Goal: Task Accomplishment & Management: Use online tool/utility

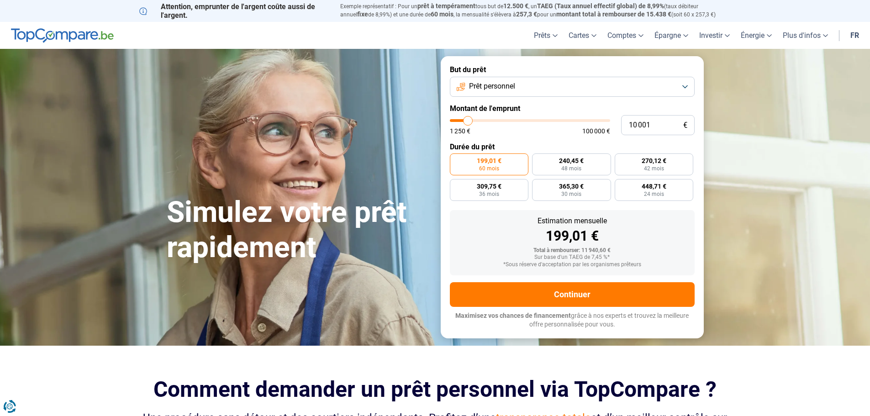
type input "11 500"
type input "11500"
type input "12 750"
type input "12750"
type input "14 500"
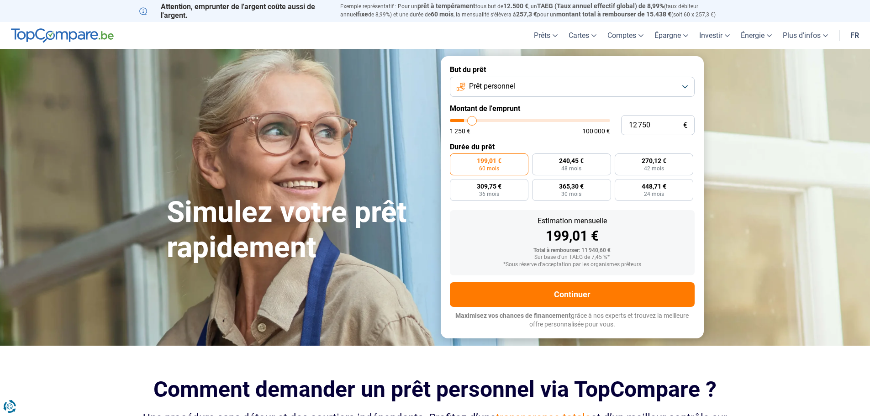
type input "14500"
type input "16 500"
type input "16500"
type input "18 750"
type input "18750"
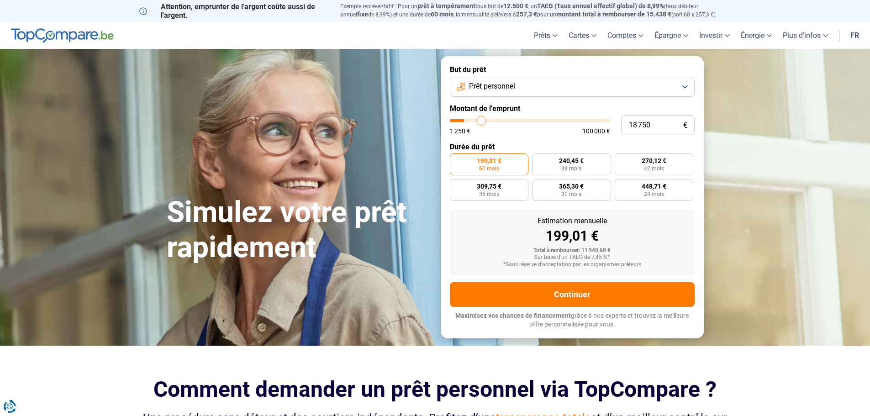
type input "21 250"
type input "21250"
type input "23 250"
type input "23250"
type input "25 250"
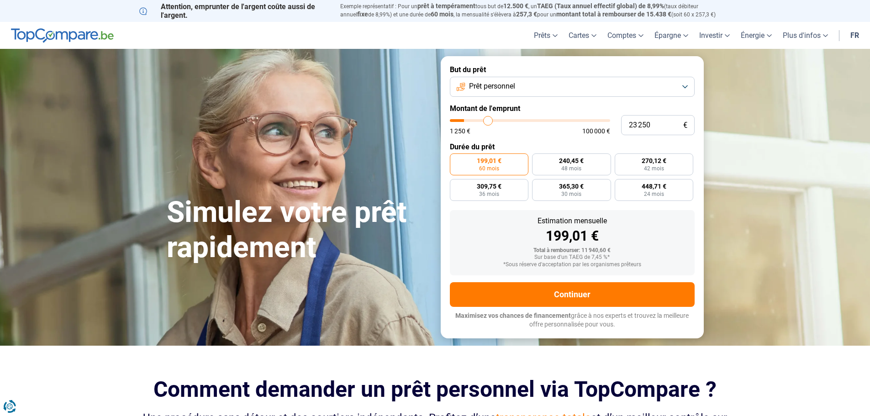
type input "25250"
type input "28 250"
type input "28250"
type input "30 250"
type input "30250"
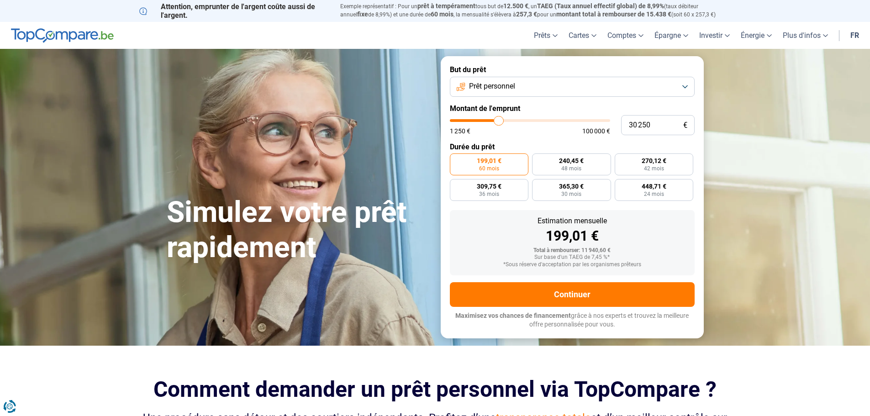
type input "32 250"
type input "32250"
type input "34 000"
type input "34000"
type input "35 750"
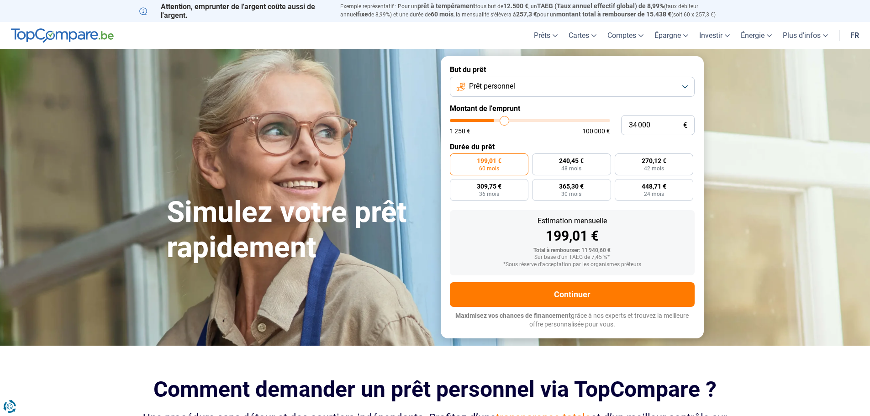
type input "35750"
type input "36 500"
type input "36500"
type input "36 750"
type input "36750"
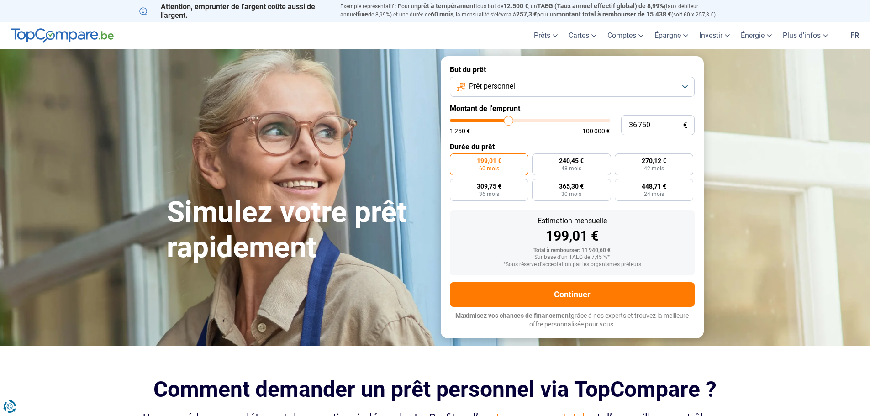
type input "36 250"
type input "36250"
type input "35 000"
type input "35000"
type input "33 750"
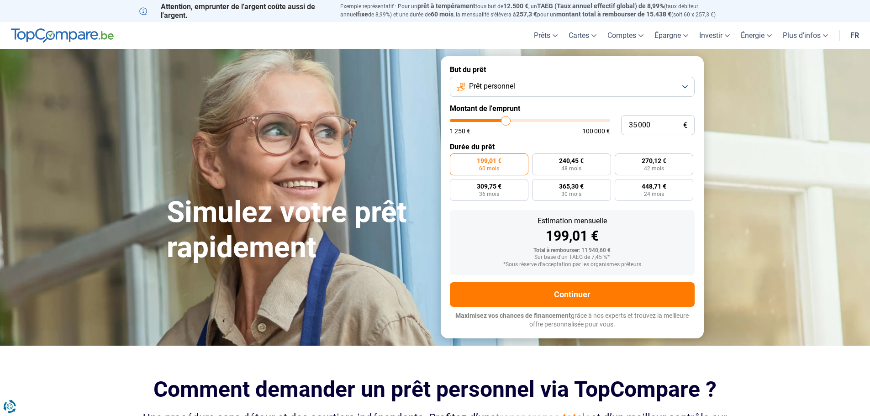
type input "33750"
type input "32 000"
type input "32000"
type input "30 500"
type input "30500"
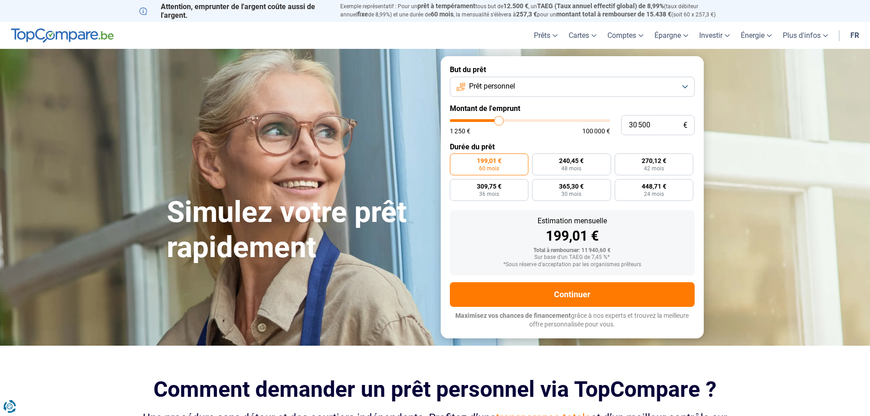
type input "28 750"
type input "28750"
type input "26 500"
type input "26500"
type input "24 500"
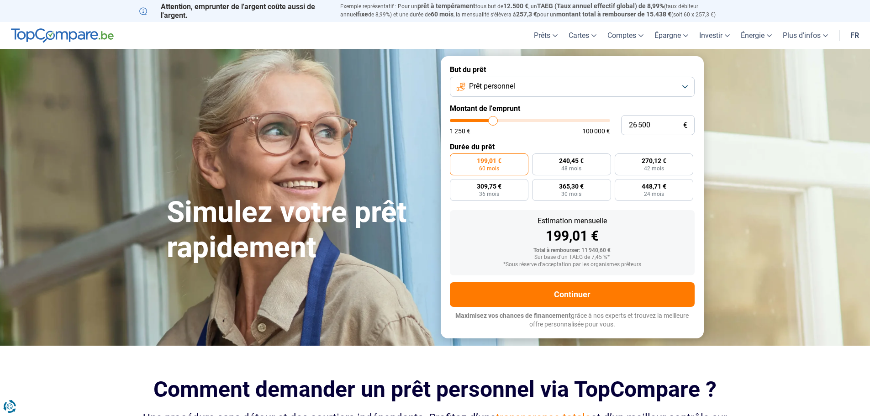
type input "24500"
type input "22 750"
type input "22750"
type input "21 250"
type input "21250"
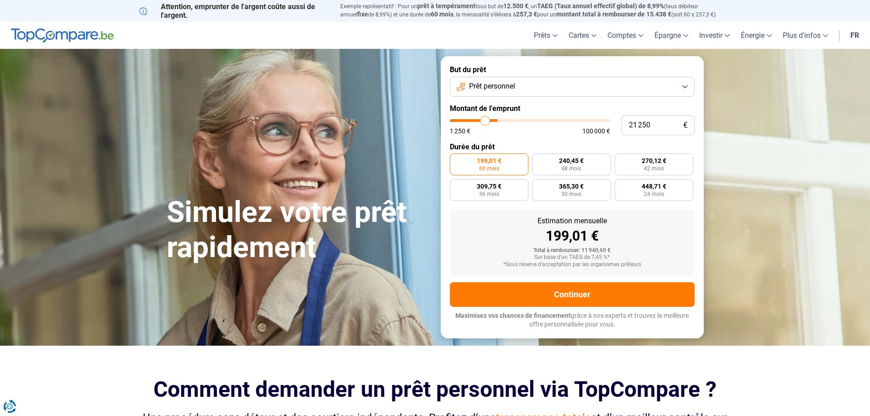
type input "20 500"
type input "20500"
type input "20 250"
type input "20250"
type input "20 000"
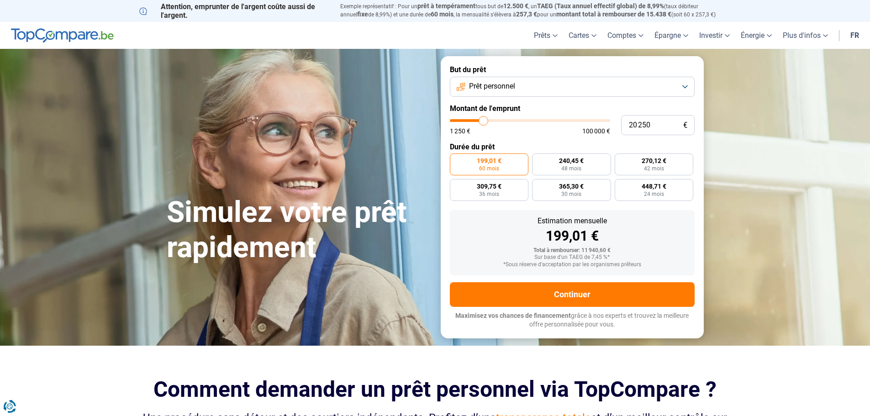
type input "20000"
type input "19 750"
type input "19750"
type input "19 250"
type input "19250"
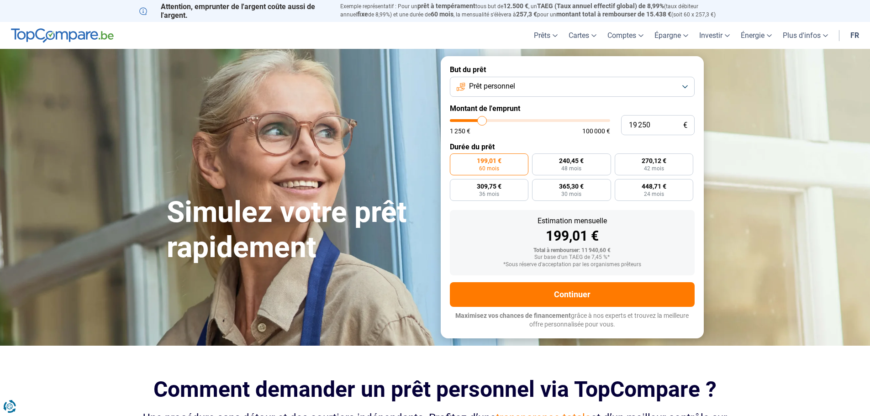
type input "20 000"
type input "20000"
type input "20 250"
type input "20250"
type input "20 500"
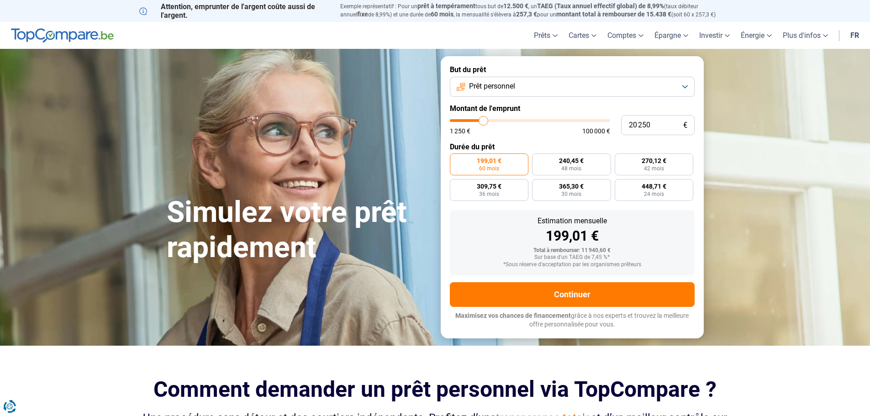
type input "20500"
type input "20 250"
type input "20250"
type input "20 000"
type input "20000"
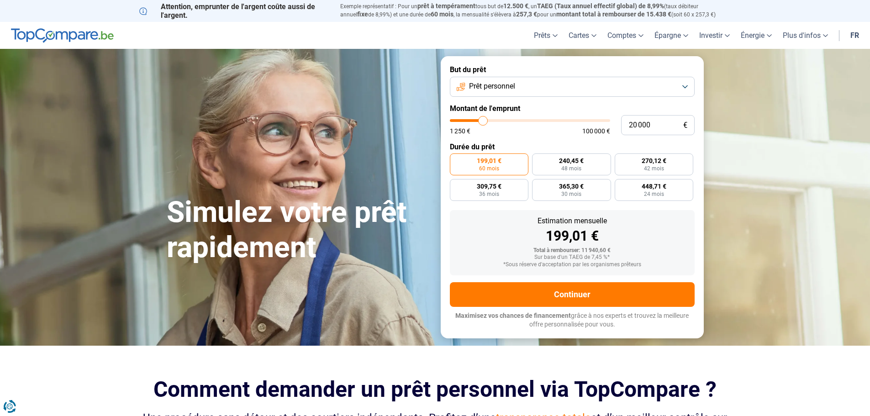
type input "19 750"
type input "19750"
type input "19 250"
type input "19250"
type input "19 000"
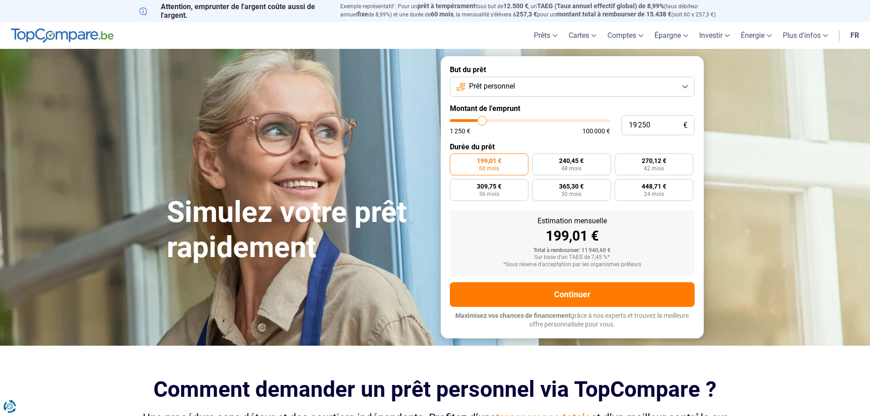
type input "19000"
type input "18 750"
type input "18750"
type input "18 500"
type input "18500"
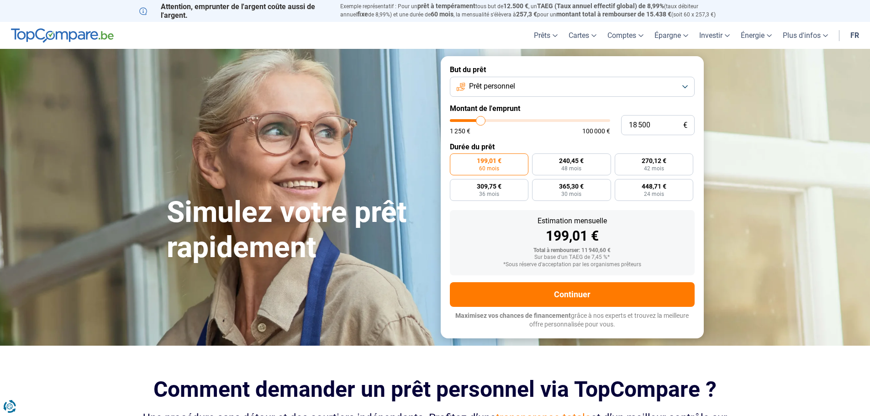
type input "18 000"
type input "18000"
type input "17 750"
type input "17750"
type input "17 500"
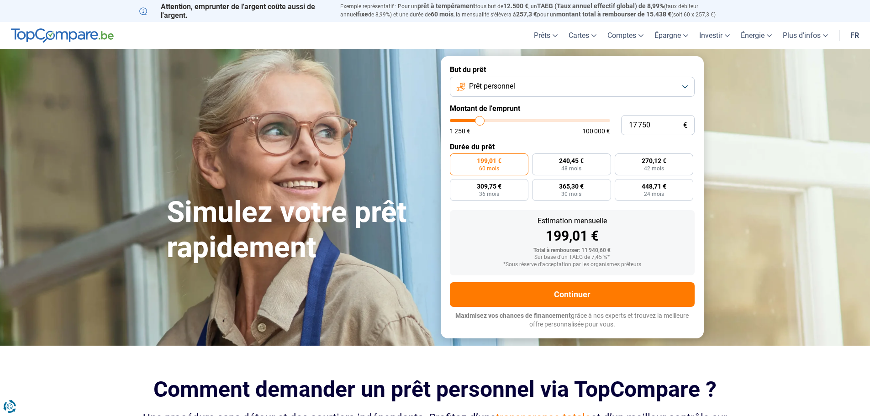
type input "17500"
type input "17 250"
type input "17250"
type input "17 000"
type input "17000"
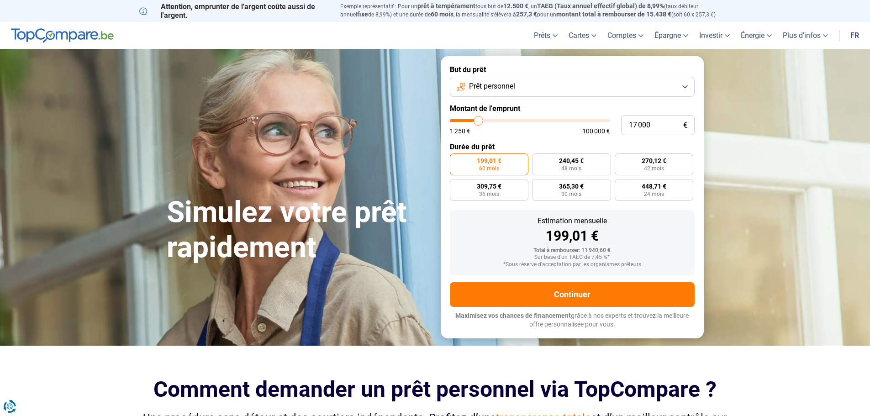
type input "16 500"
type input "16500"
type input "16 250"
type input "16250"
type input "16 000"
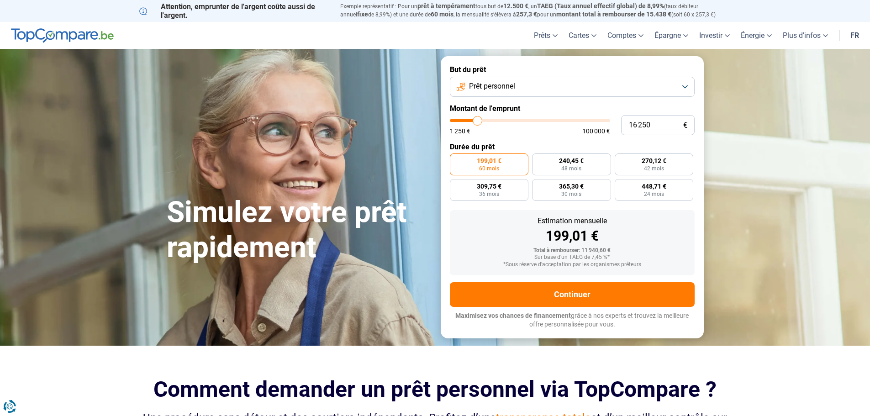
type input "16000"
type input "15 750"
type input "15750"
type input "15 500"
type input "15500"
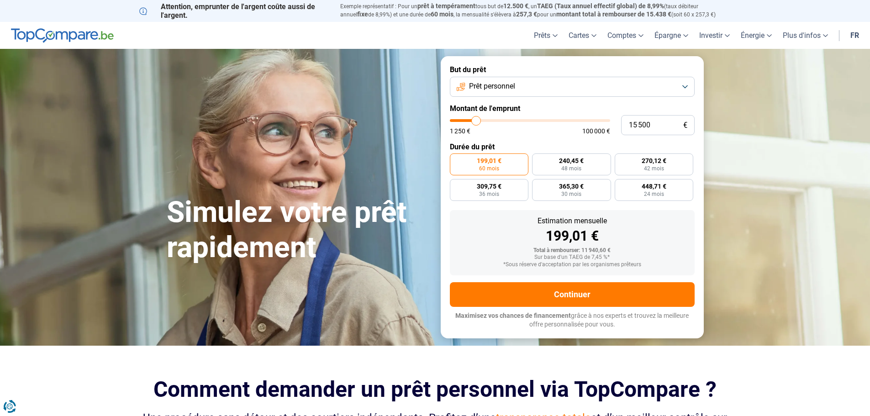
type input "15 000"
type input "15000"
type input "14 750"
type input "14750"
type input "14 500"
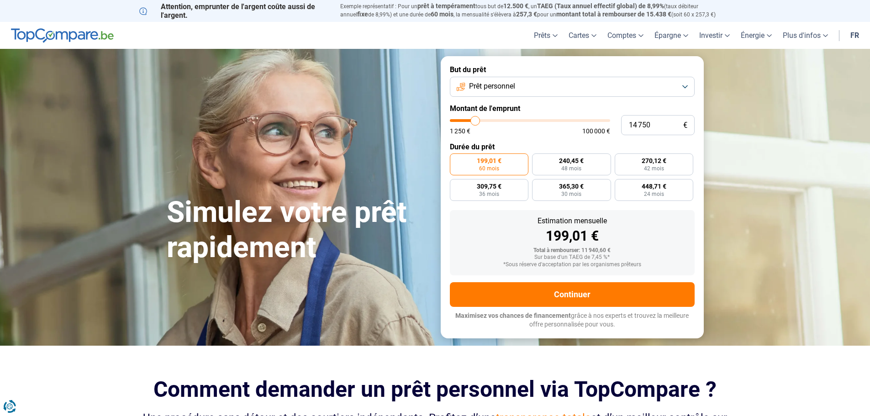
type input "14500"
type input "14 250"
type input "14250"
type input "14 000"
type input "14000"
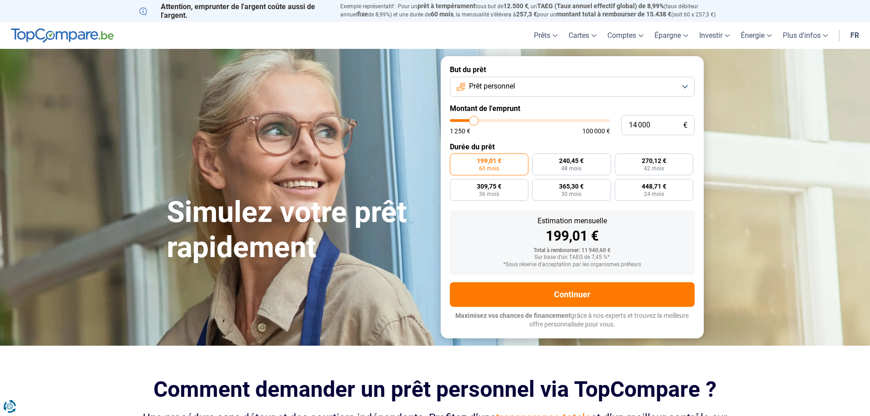
type input "13 500"
type input "13500"
type input "13 250"
type input "13250"
type input "13 000"
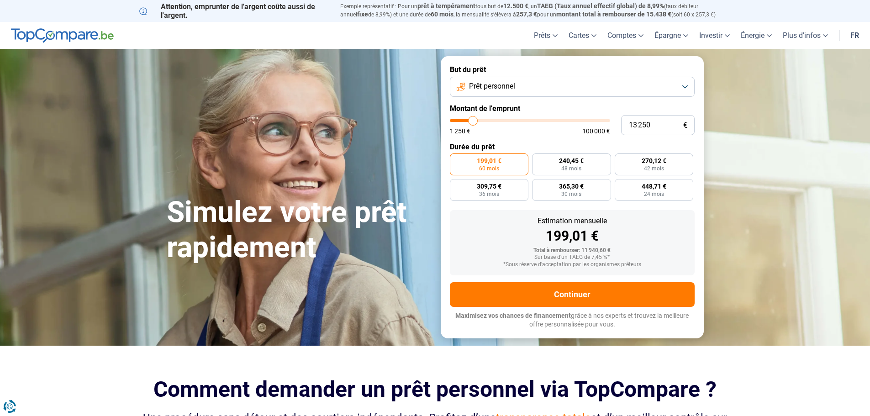
type input "13000"
type input "12 750"
type input "12750"
click at [472, 121] on input "range" at bounding box center [530, 120] width 160 height 3
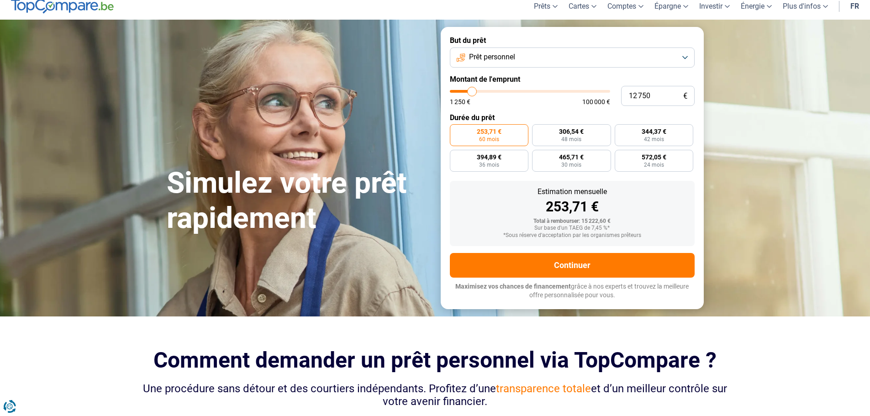
scroll to position [46, 0]
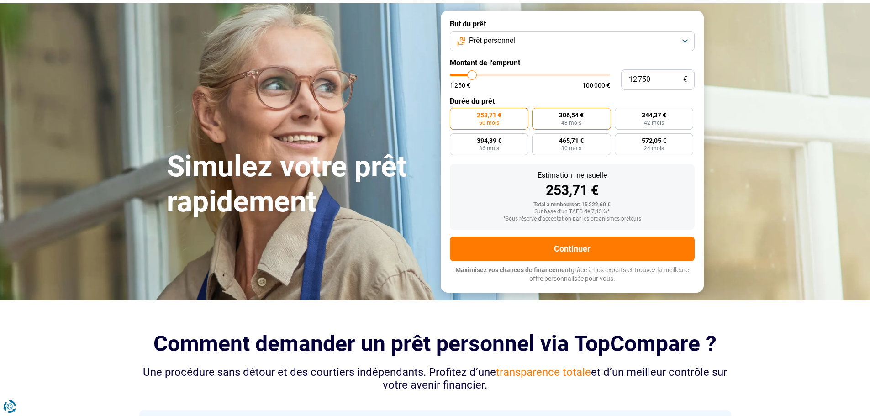
click at [558, 118] on label "306,54 € 48 mois" at bounding box center [571, 119] width 79 height 22
click at [538, 114] on input "306,54 € 48 mois" at bounding box center [535, 111] width 6 height 6
radio input "true"
click at [644, 114] on span "344,37 €" at bounding box center [654, 115] width 25 height 6
click at [621, 114] on input "344,37 € 42 mois" at bounding box center [618, 111] width 6 height 6
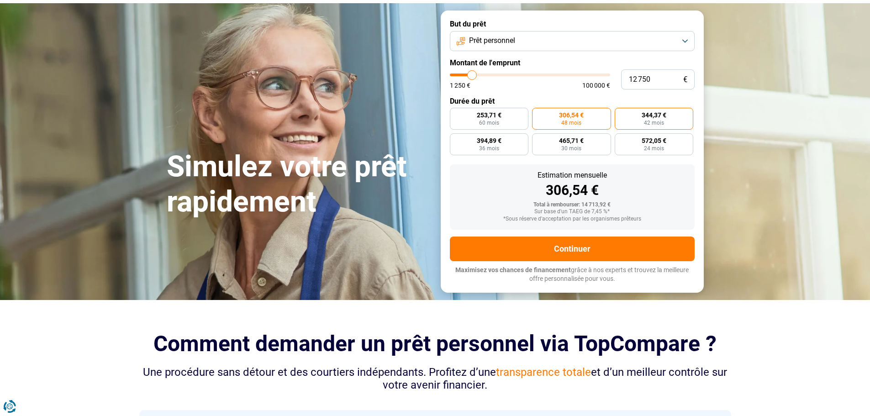
radio input "true"
click at [650, 130] on div "253,71 € 60 mois 306,54 € 48 mois 344,37 € 42 mois 394,89 € 36 mois 465,71 € 30…" at bounding box center [572, 131] width 245 height 47
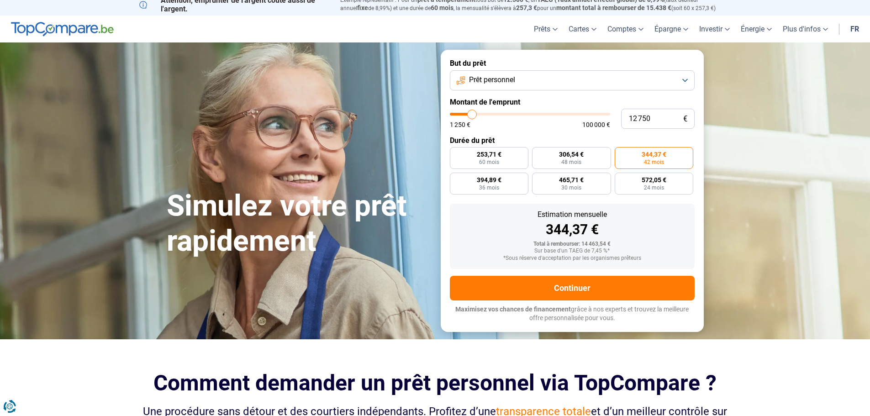
scroll to position [0, 0]
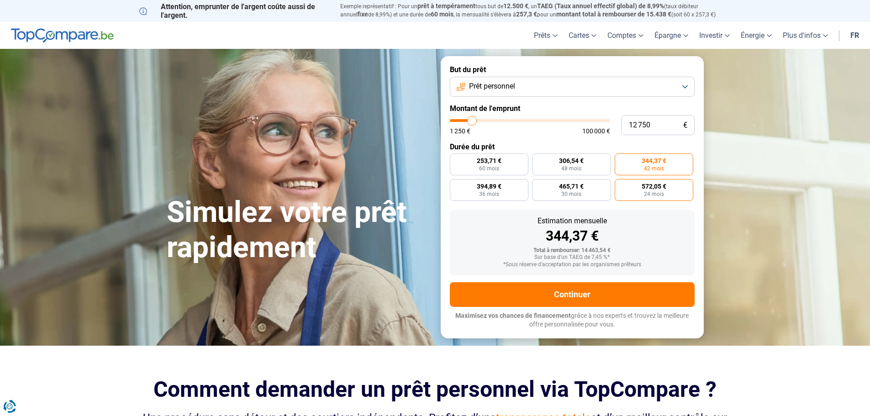
click at [651, 195] on span "24 mois" at bounding box center [654, 193] width 20 height 5
click at [621, 185] on input "572,05 € 24 mois" at bounding box center [618, 182] width 6 height 6
radio input "true"
click at [587, 188] on label "465,71 € 30 mois" at bounding box center [571, 190] width 79 height 22
click at [538, 185] on input "465,71 € 30 mois" at bounding box center [535, 182] width 6 height 6
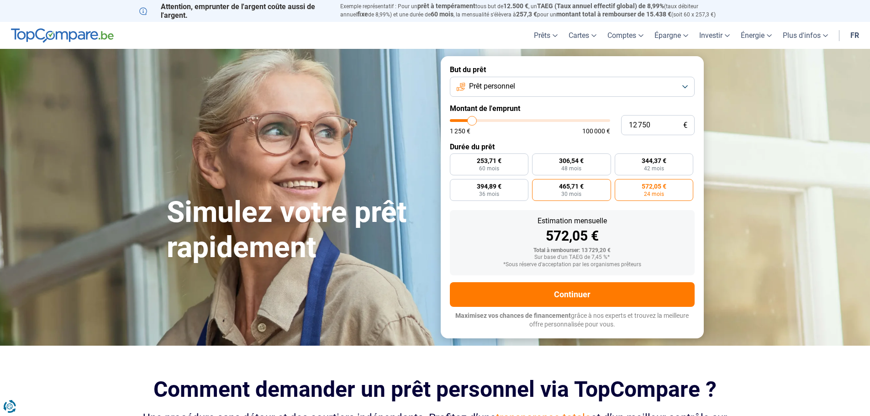
radio input "true"
click at [649, 188] on span "572,05 €" at bounding box center [654, 186] width 25 height 6
click at [621, 185] on input "572,05 € 24 mois" at bounding box center [618, 182] width 6 height 6
radio input "true"
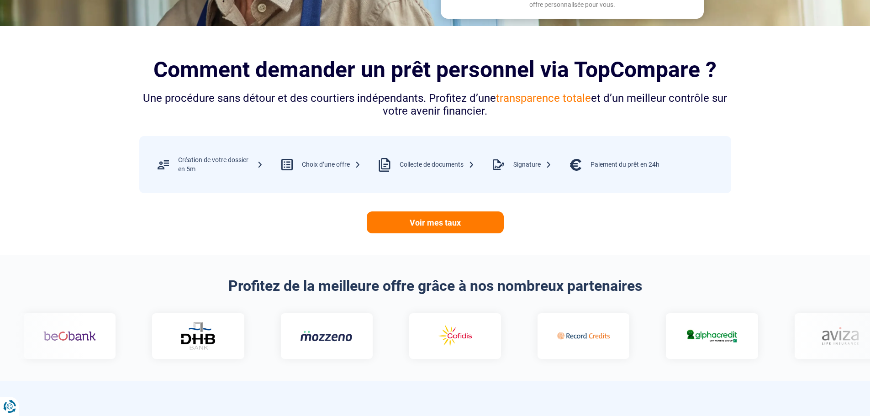
scroll to position [91, 0]
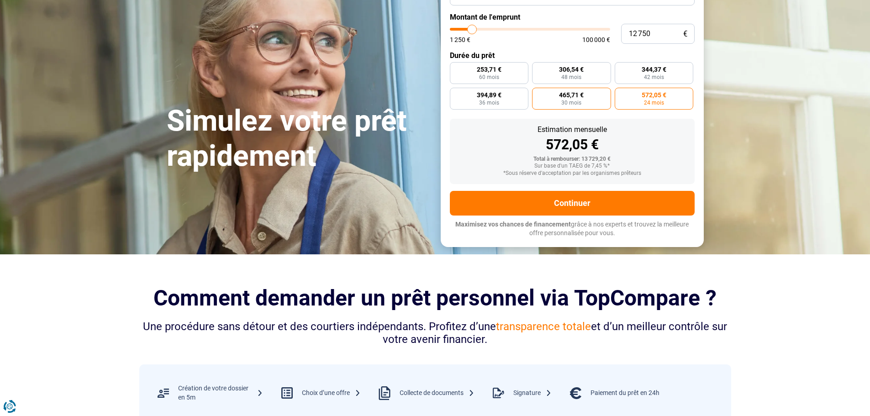
click at [569, 103] on span "30 mois" at bounding box center [571, 102] width 20 height 5
click at [538, 94] on input "465,71 € 30 mois" at bounding box center [535, 91] width 6 height 6
radio input "true"
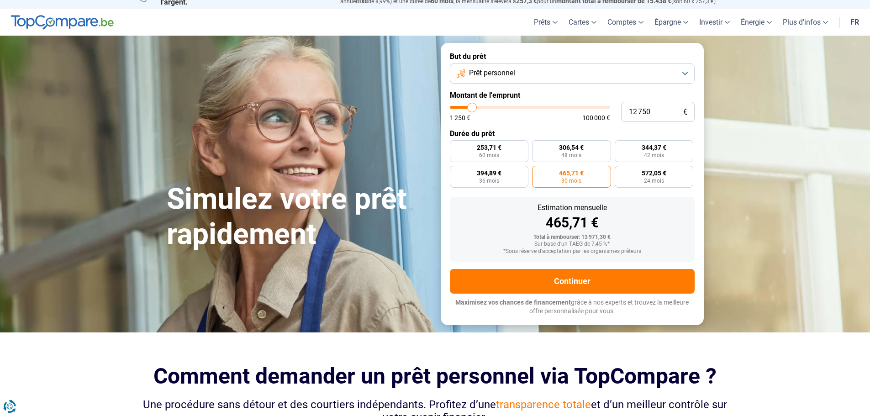
scroll to position [0, 0]
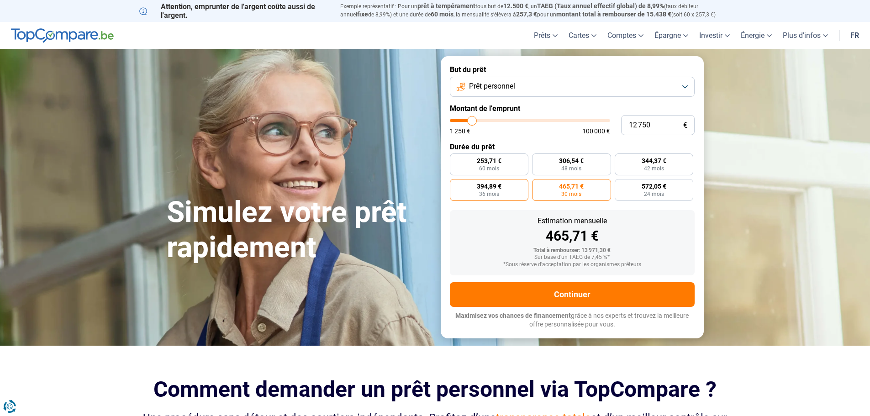
click at [503, 190] on label "394,89 € 36 mois" at bounding box center [489, 190] width 79 height 22
click at [456, 185] on input "394,89 € 36 mois" at bounding box center [453, 182] width 6 height 6
radio input "true"
click at [635, 163] on label "344,37 € 42 mois" at bounding box center [654, 164] width 79 height 22
click at [621, 159] on input "344,37 € 42 mois" at bounding box center [618, 156] width 6 height 6
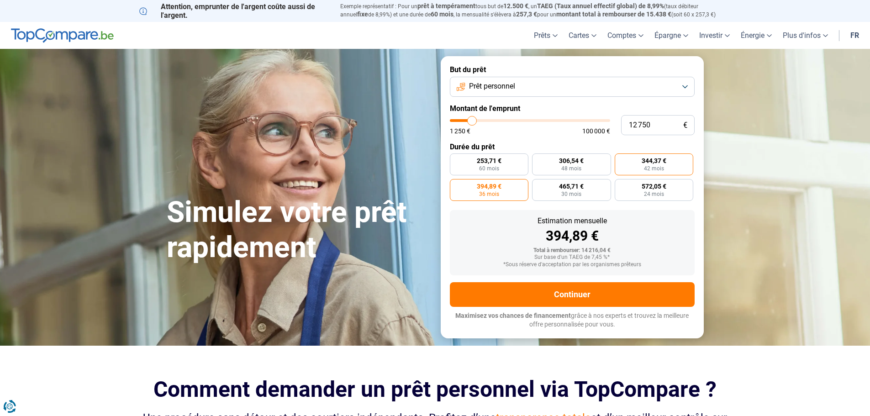
radio input "true"
click at [580, 164] on span "306,54 €" at bounding box center [571, 161] width 25 height 6
click at [538, 159] on input "306,54 € 48 mois" at bounding box center [535, 156] width 6 height 6
radio input "true"
click at [644, 193] on span "24 mois" at bounding box center [654, 193] width 20 height 5
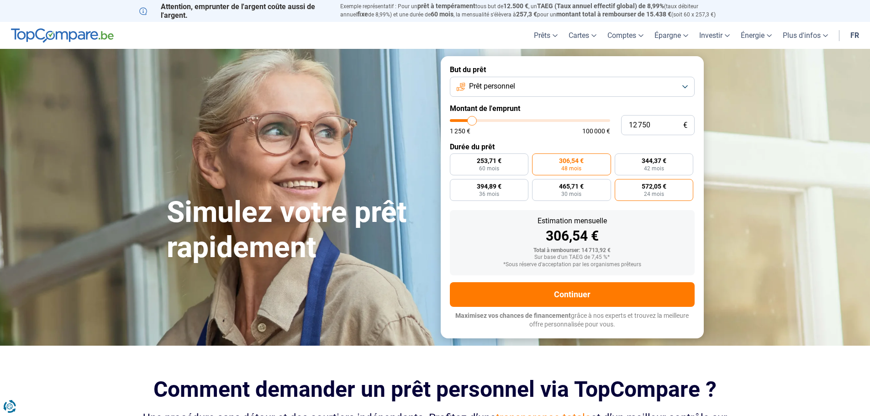
click at [621, 185] on input "572,05 € 24 mois" at bounding box center [618, 182] width 6 height 6
radio input "true"
click at [586, 166] on label "306,54 € 48 mois" at bounding box center [571, 164] width 79 height 22
click at [538, 159] on input "306,54 € 48 mois" at bounding box center [535, 156] width 6 height 6
radio input "true"
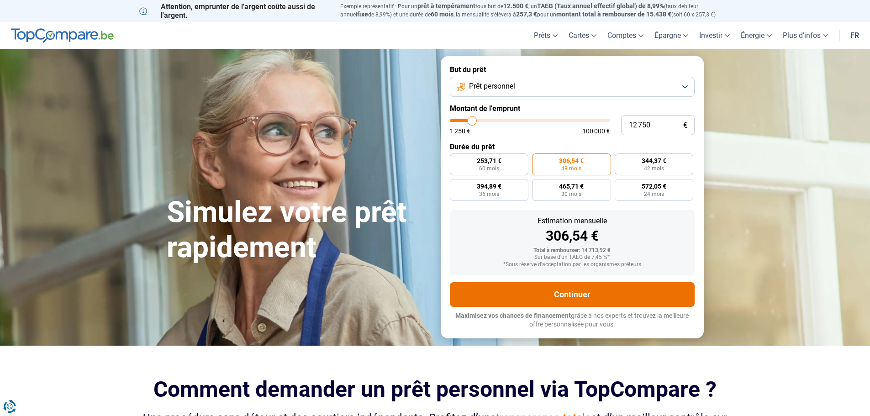
click at [575, 294] on button "Continuer" at bounding box center [572, 294] width 245 height 25
